Goal: Navigation & Orientation: Understand site structure

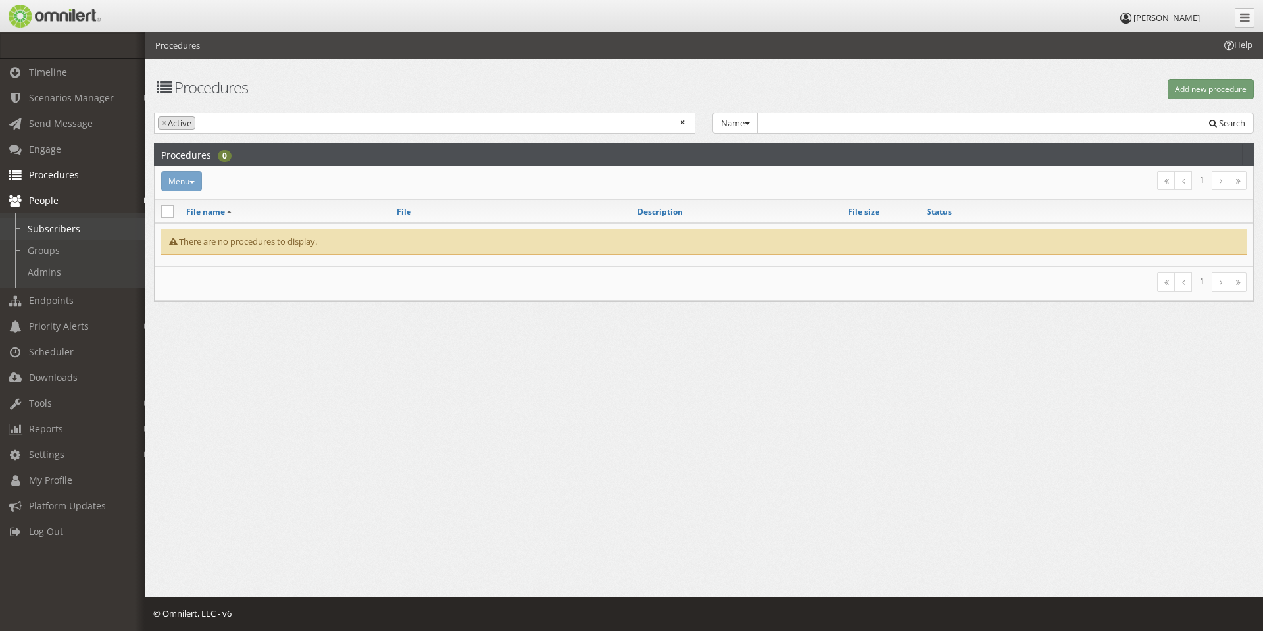
click at [66, 230] on link "Subscribers" at bounding box center [78, 229] width 157 height 22
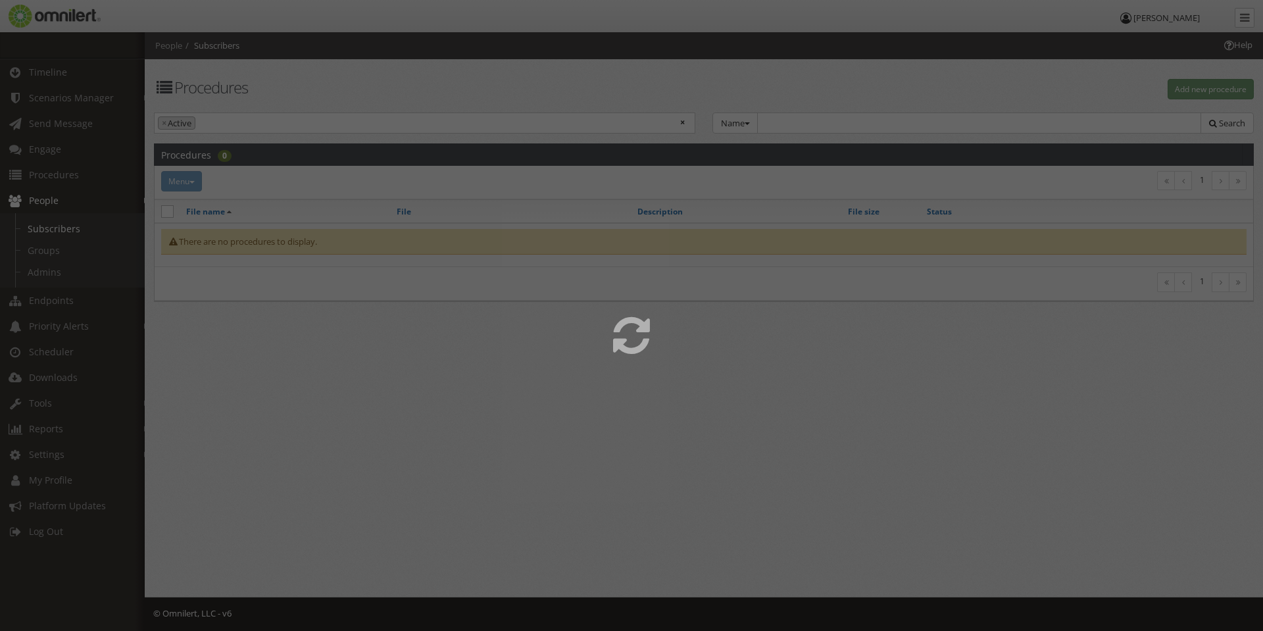
select select
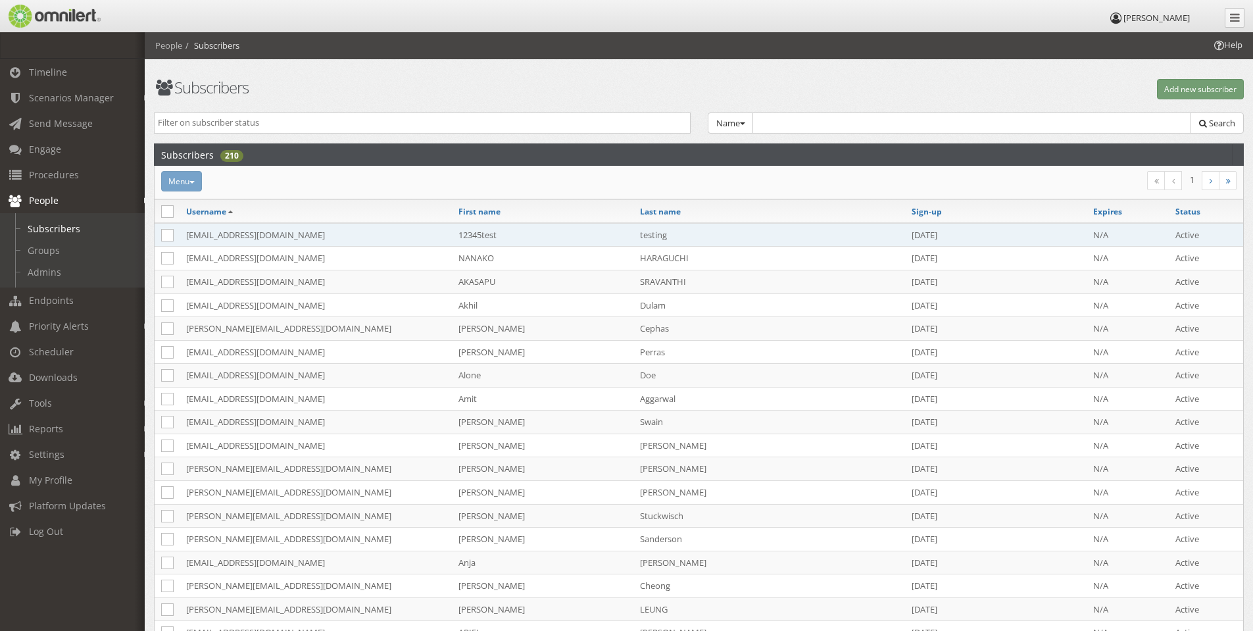
click at [374, 235] on td "[EMAIL_ADDRESS][DOMAIN_NAME]" at bounding box center [316, 235] width 272 height 24
select select
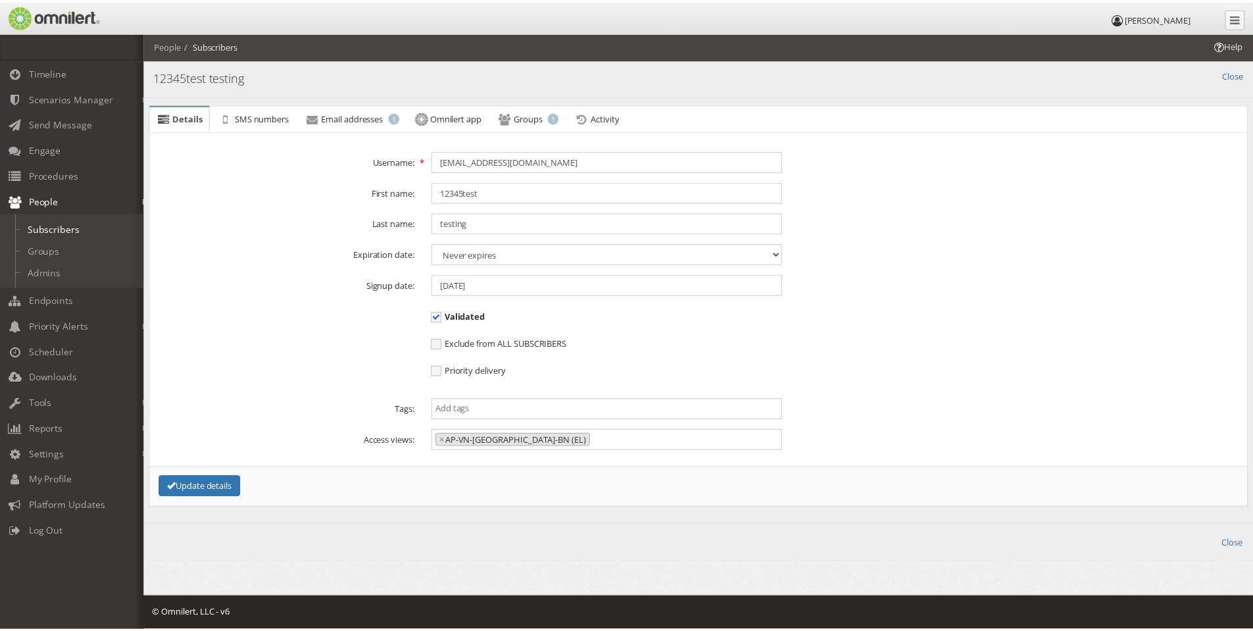
scroll to position [425, 0]
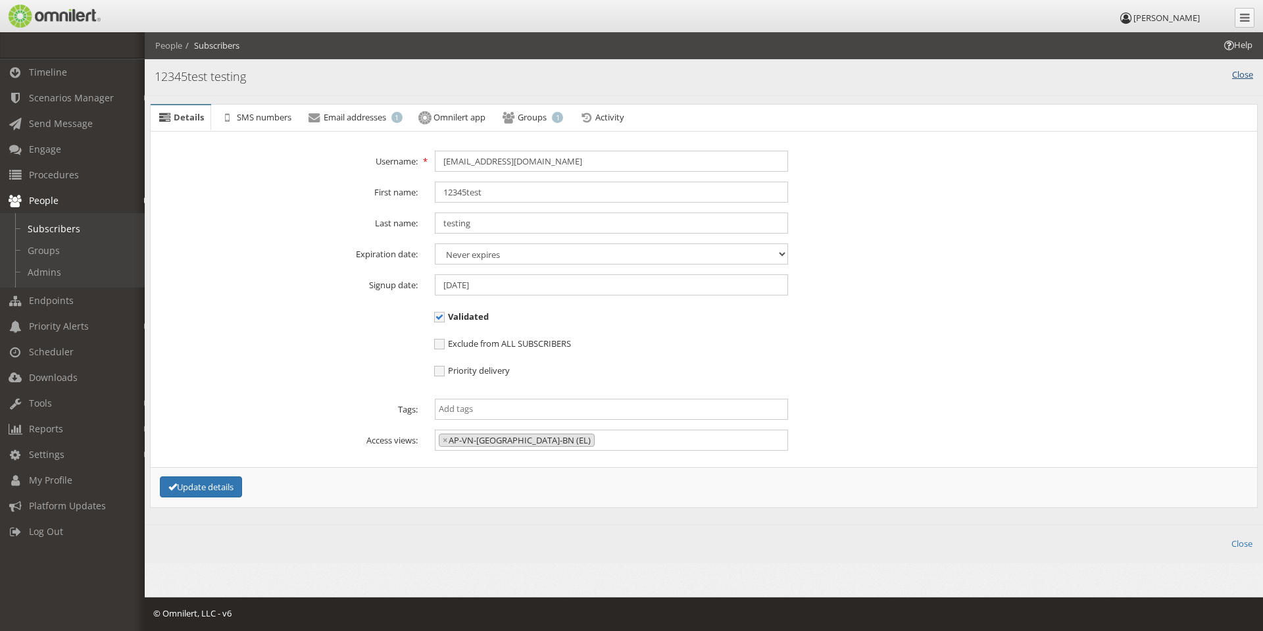
click at [1251, 71] on link "Close" at bounding box center [1242, 74] width 21 height 12
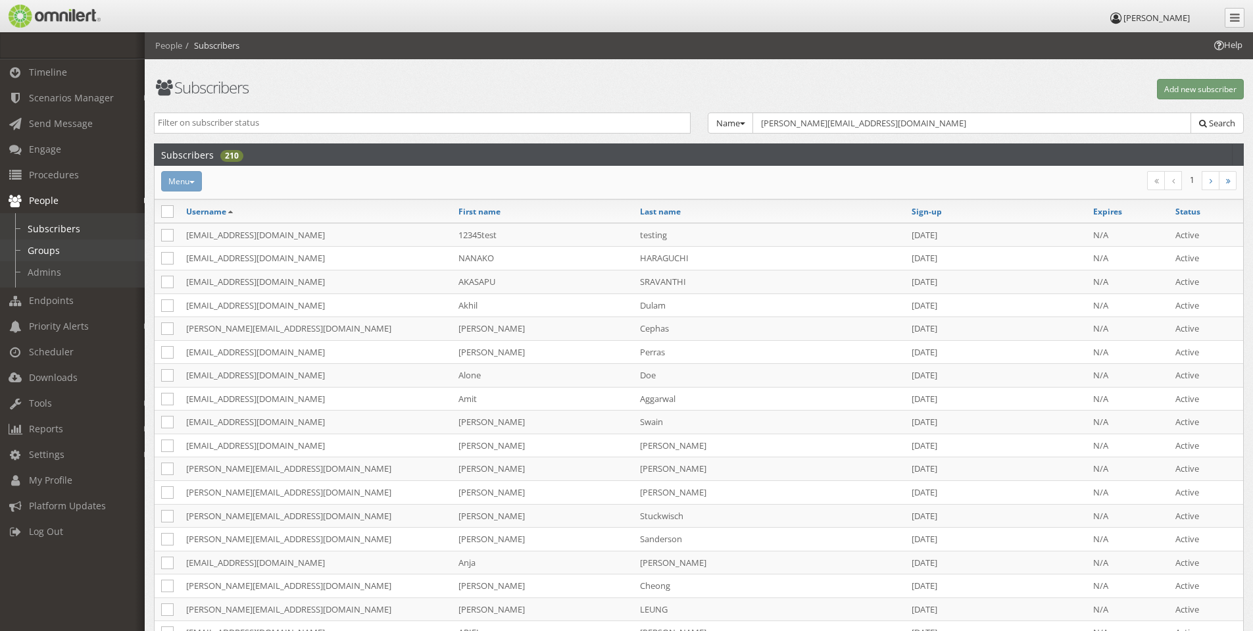
click at [70, 251] on link "Groups" at bounding box center [78, 250] width 157 height 22
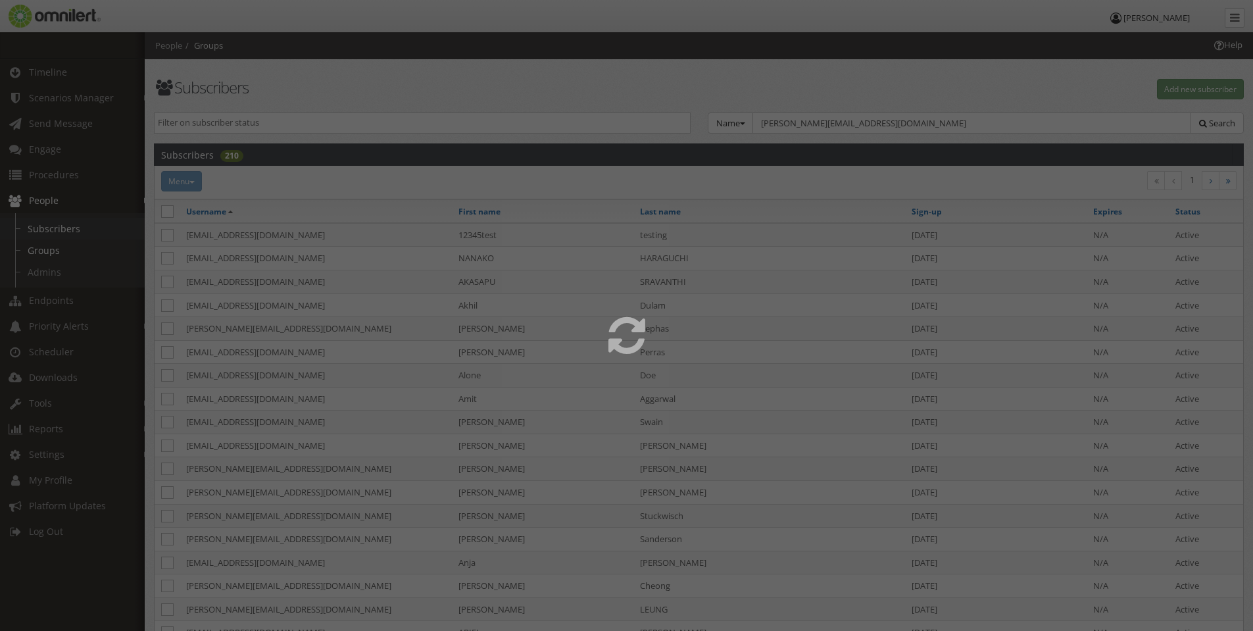
select select
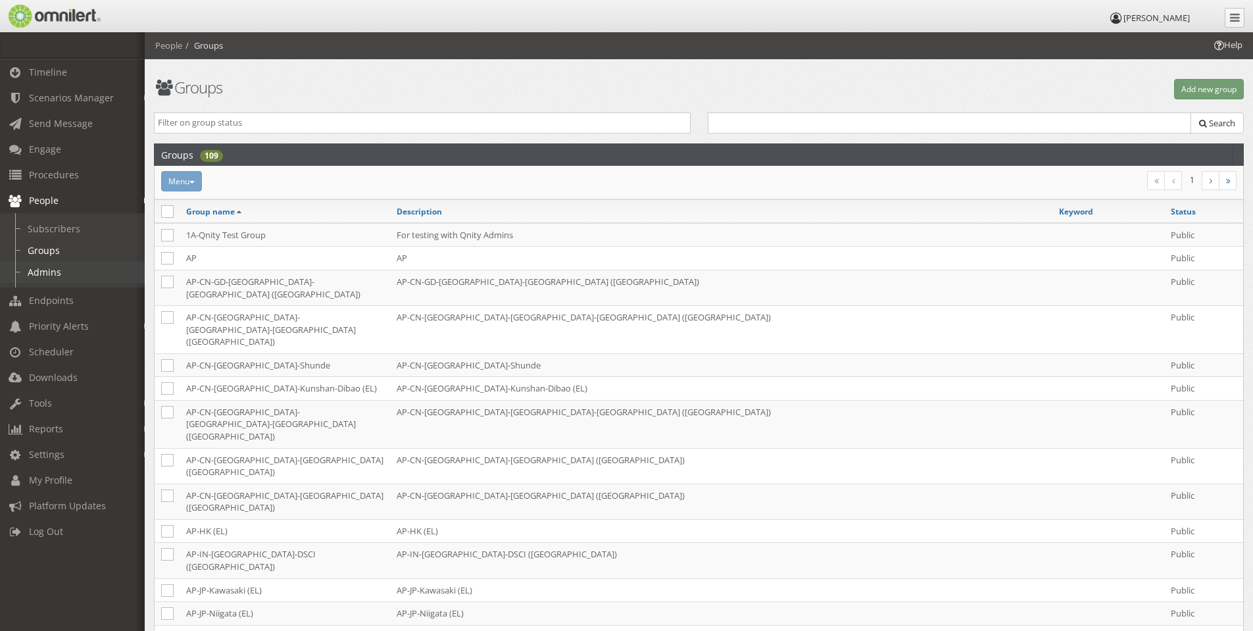
click at [32, 270] on link "Admins" at bounding box center [78, 272] width 157 height 22
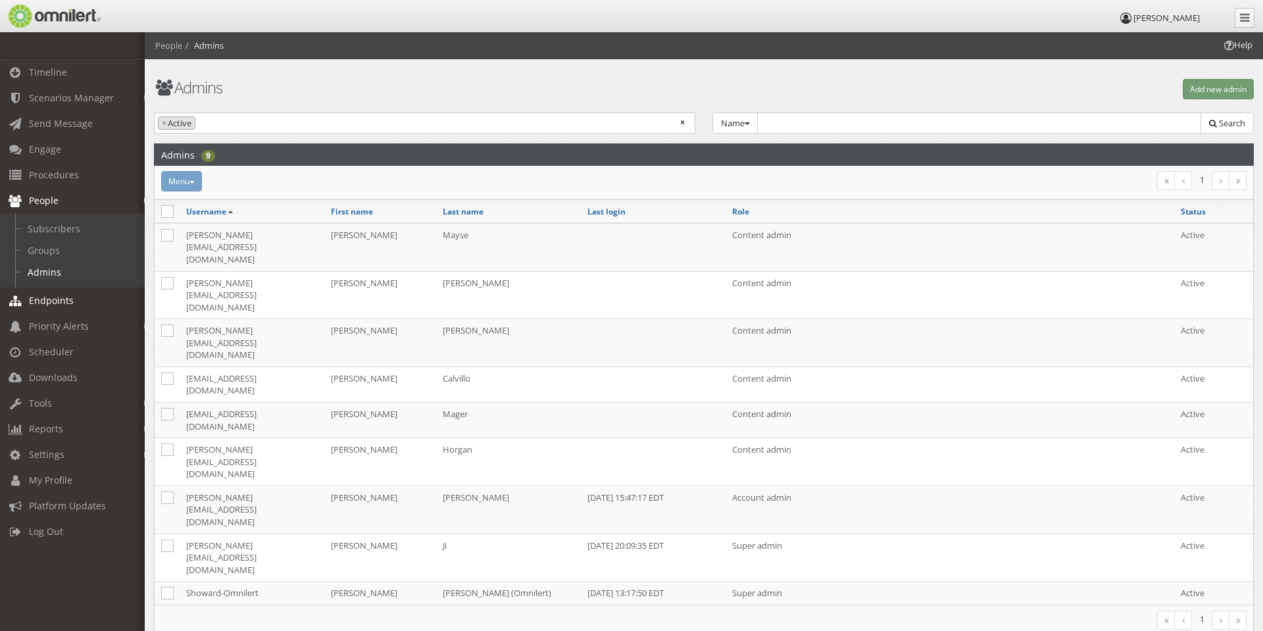
click at [78, 297] on link "Endpoints" at bounding box center [78, 300] width 157 height 26
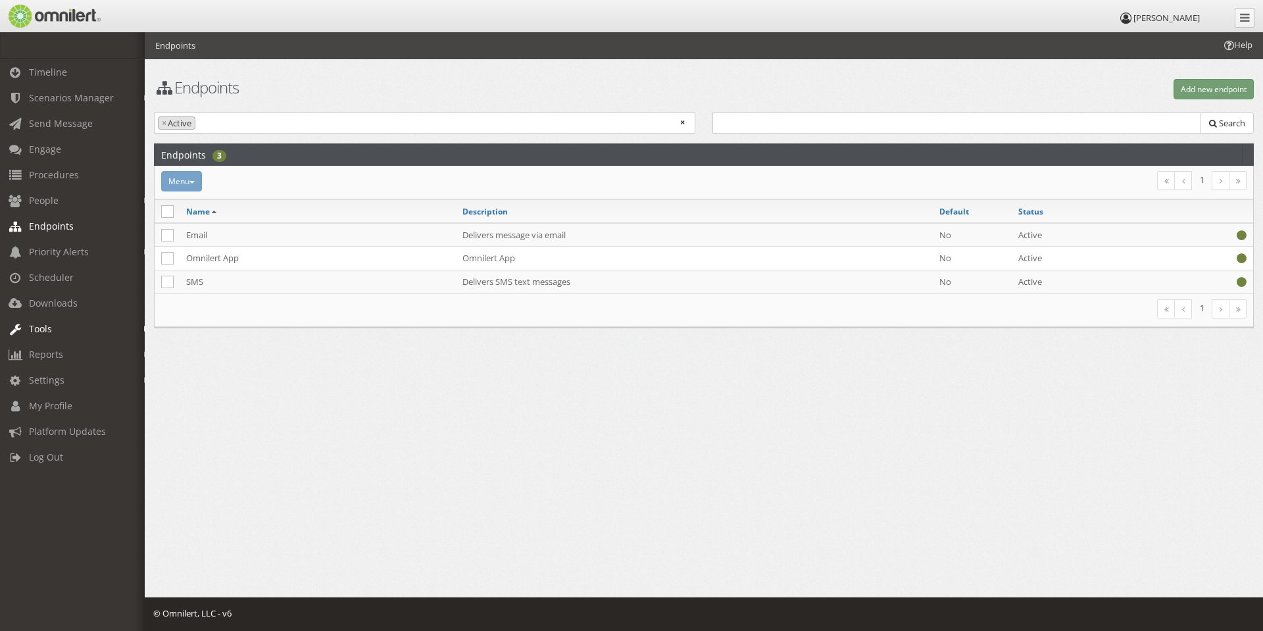
click at [57, 326] on link "Tools" at bounding box center [78, 329] width 157 height 26
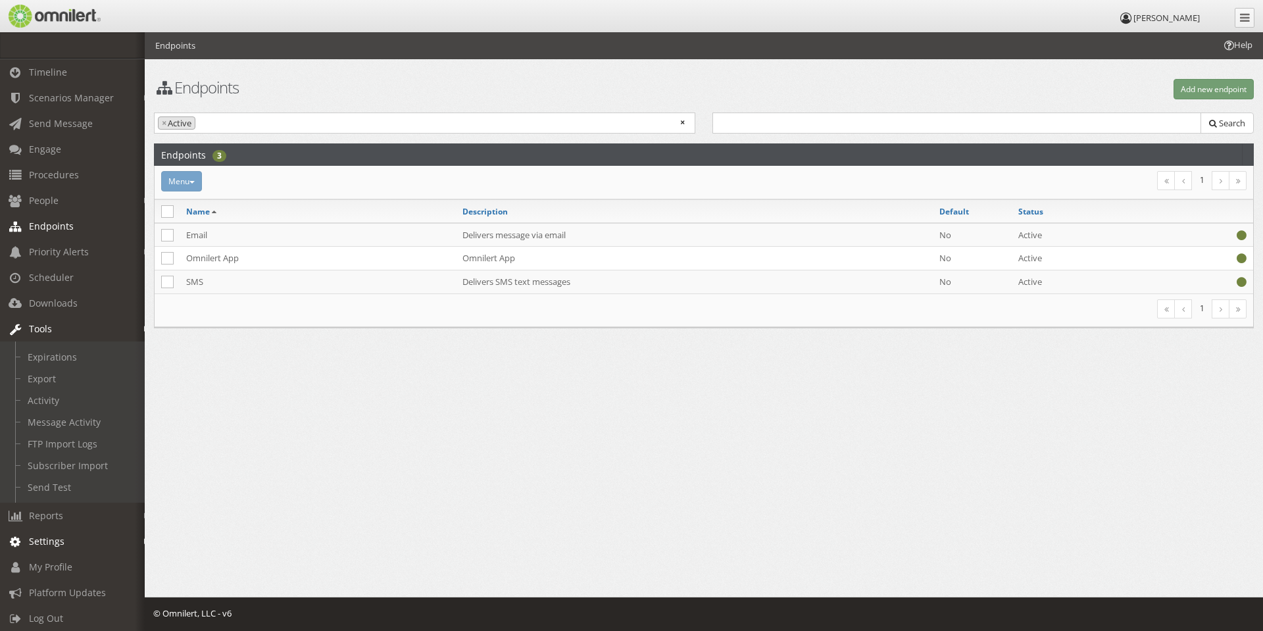
click at [68, 543] on link "Settings" at bounding box center [78, 541] width 157 height 26
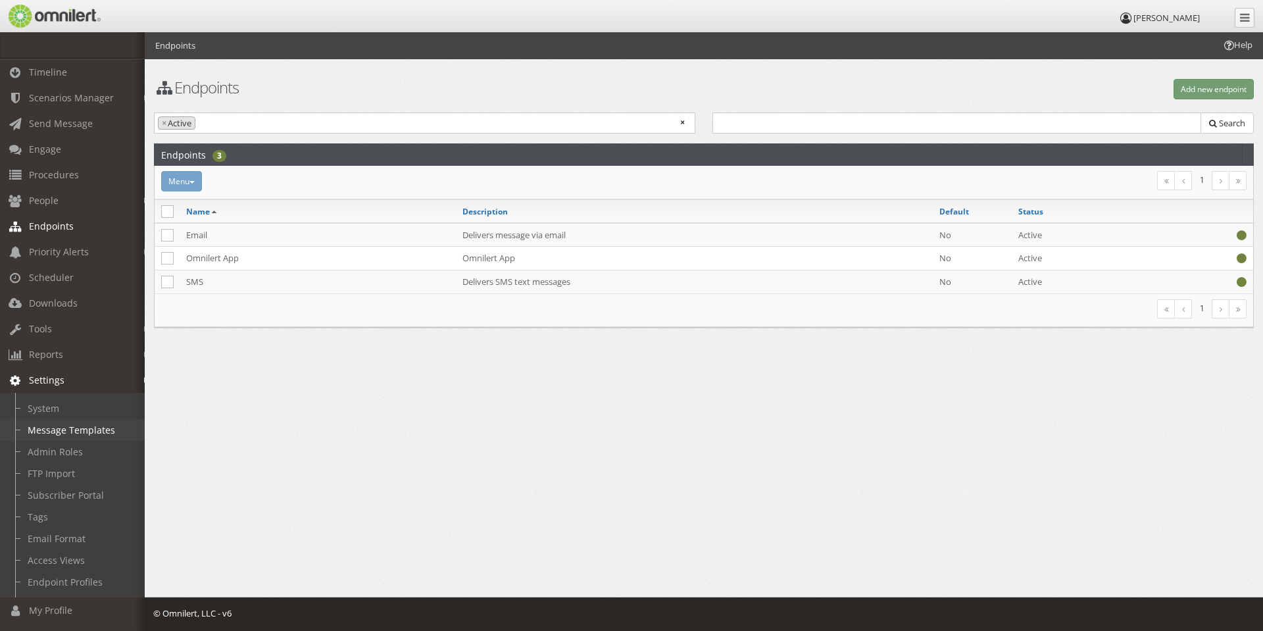
click at [91, 429] on link "Message Templates" at bounding box center [78, 430] width 157 height 22
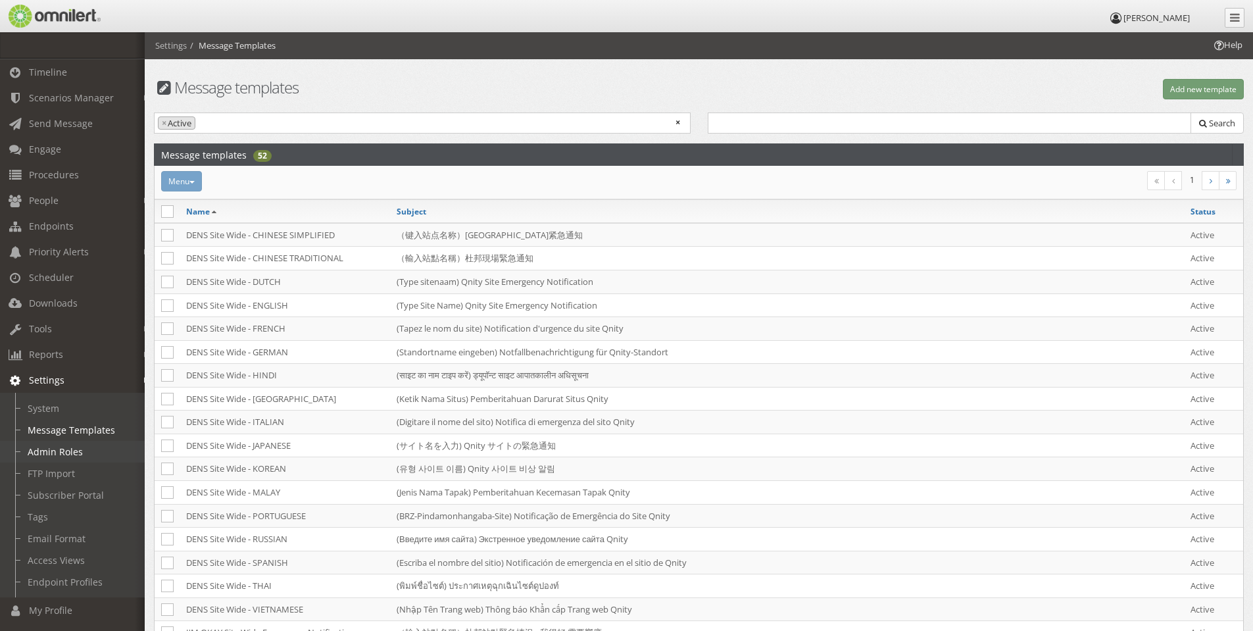
click at [71, 445] on link "Admin Roles" at bounding box center [78, 452] width 157 height 22
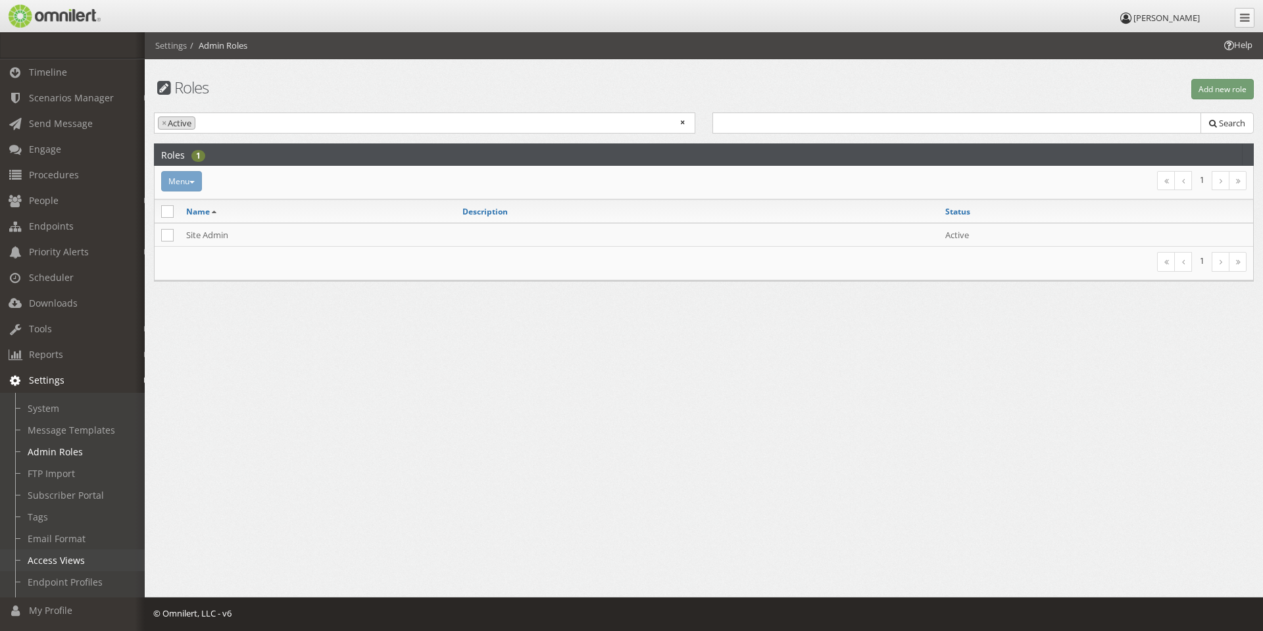
click at [76, 559] on link "Access Views" at bounding box center [78, 560] width 157 height 22
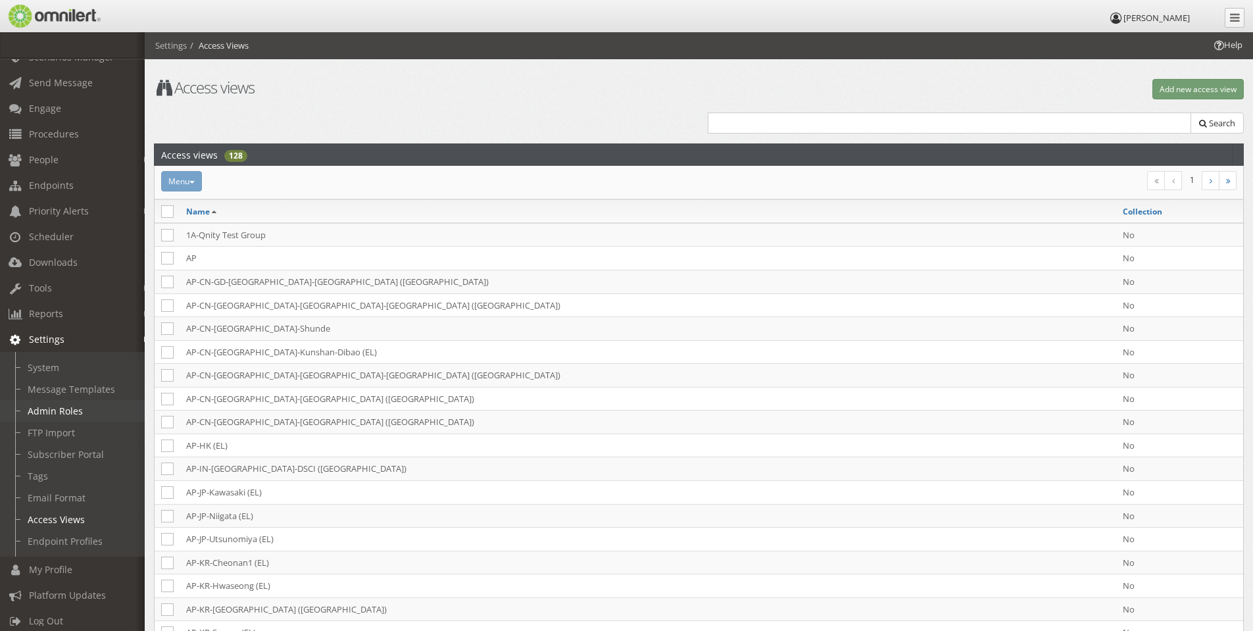
scroll to position [59, 0]
click at [81, 549] on link "My Profile" at bounding box center [78, 562] width 157 height 26
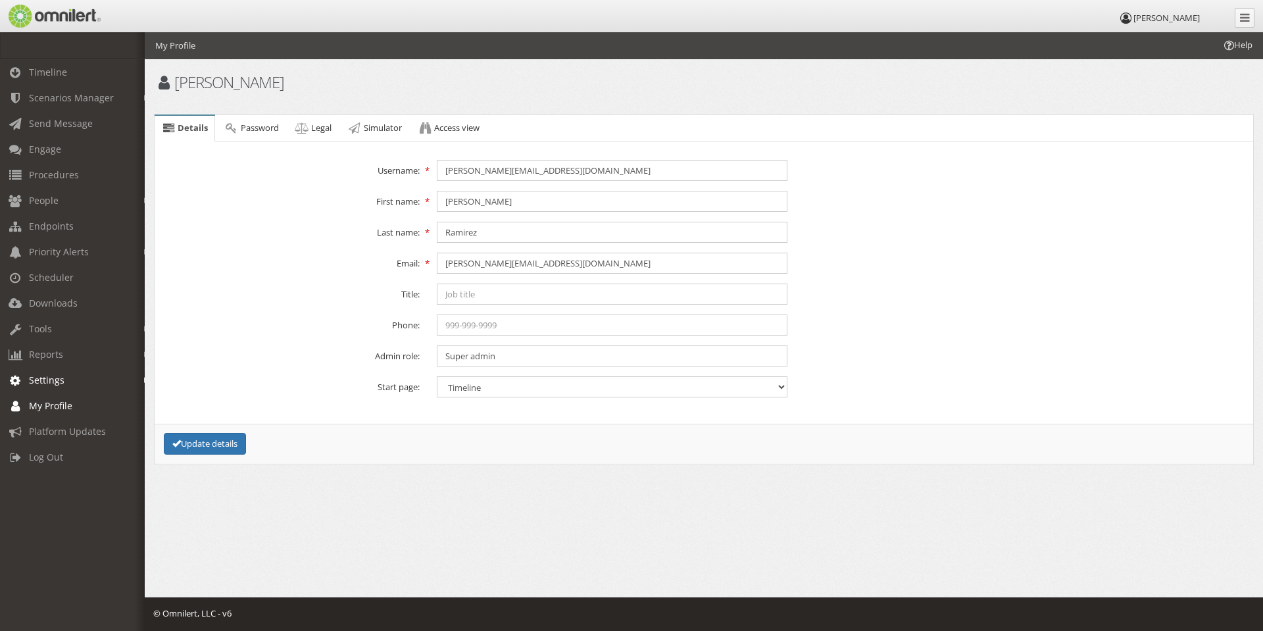
click at [58, 376] on span "Settings" at bounding box center [47, 380] width 36 height 12
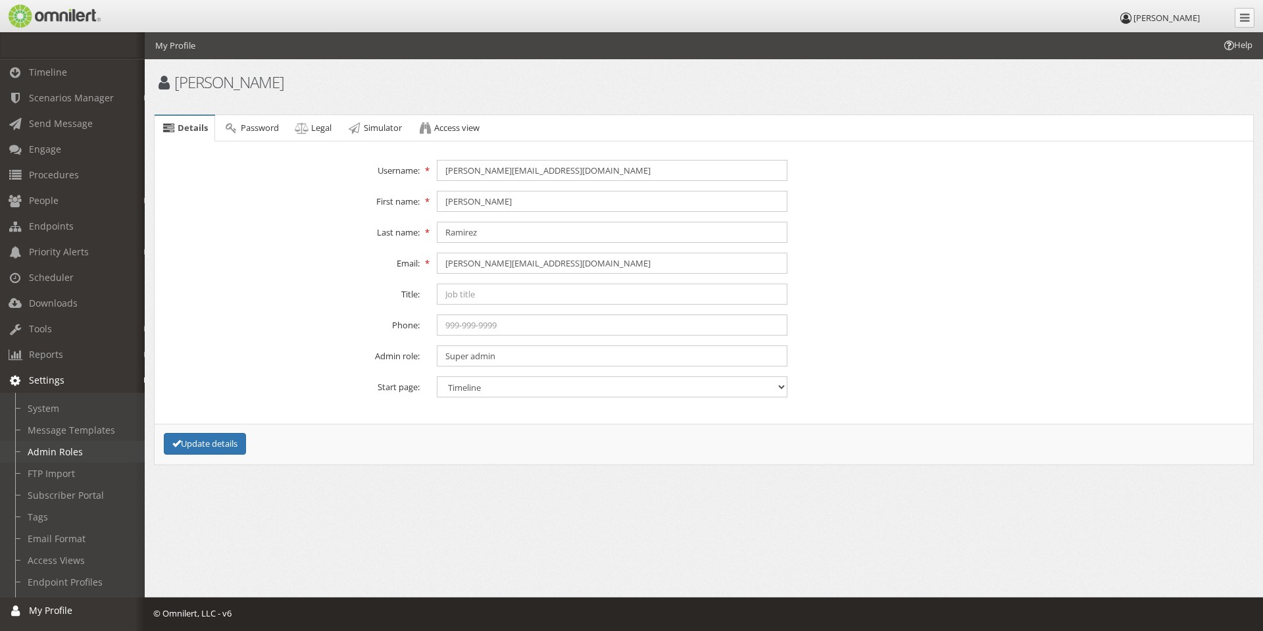
scroll to position [59, 0]
